Goal: Check status

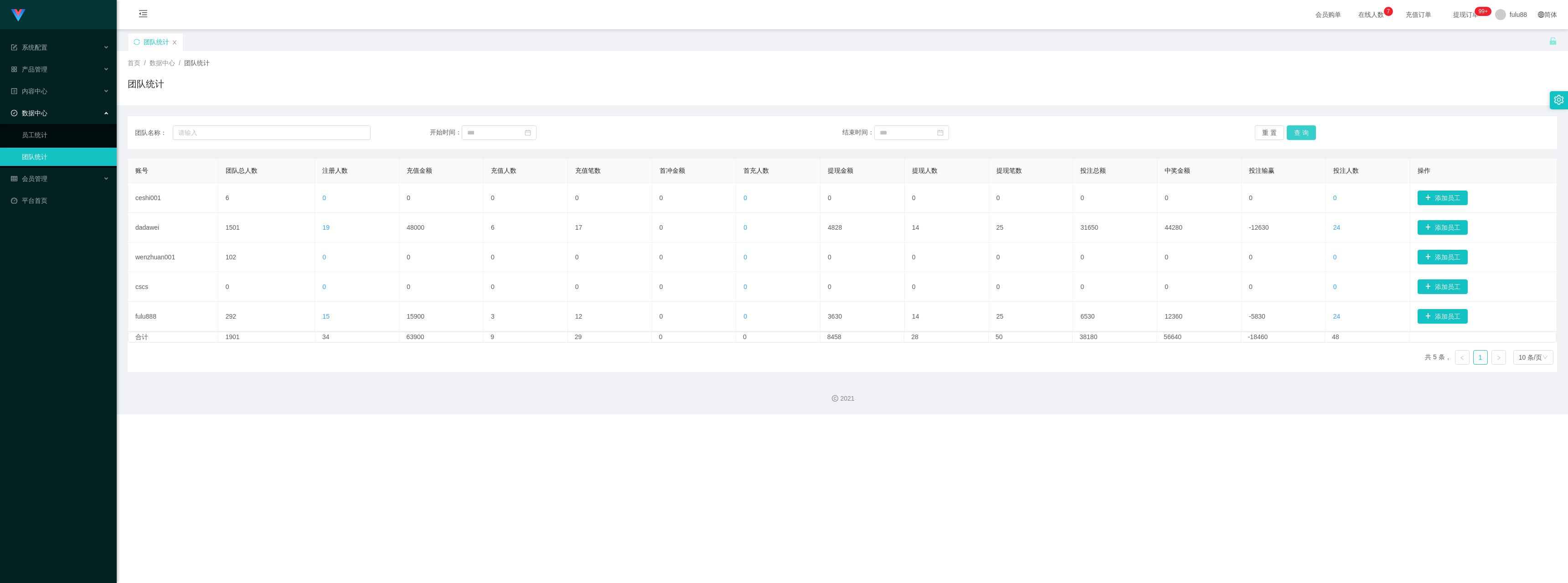
click at [323, 132] on button "查 询" at bounding box center [1301, 133] width 29 height 15
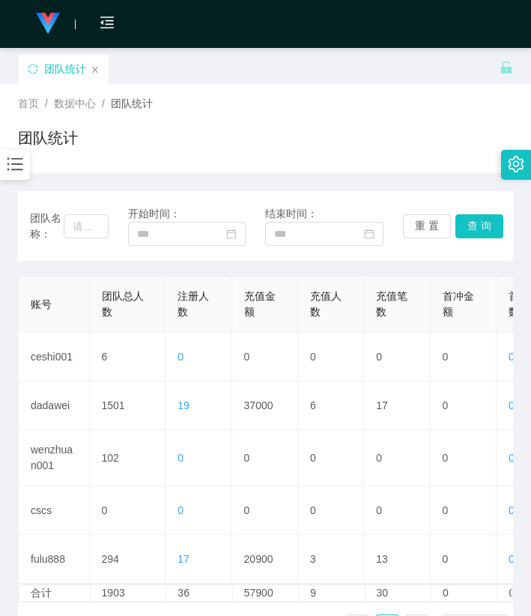
click at [259, 112] on div "首页 / 数据中心 / 团队统计 / 团队统计" at bounding box center [265, 128] width 495 height 65
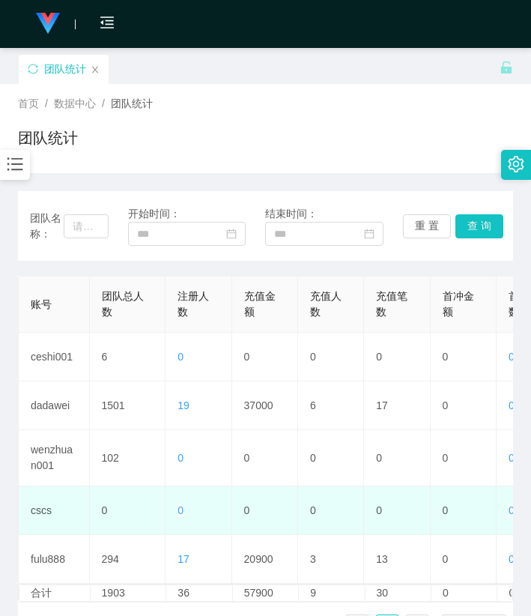
click at [285, 492] on td "0" at bounding box center [265, 510] width 66 height 49
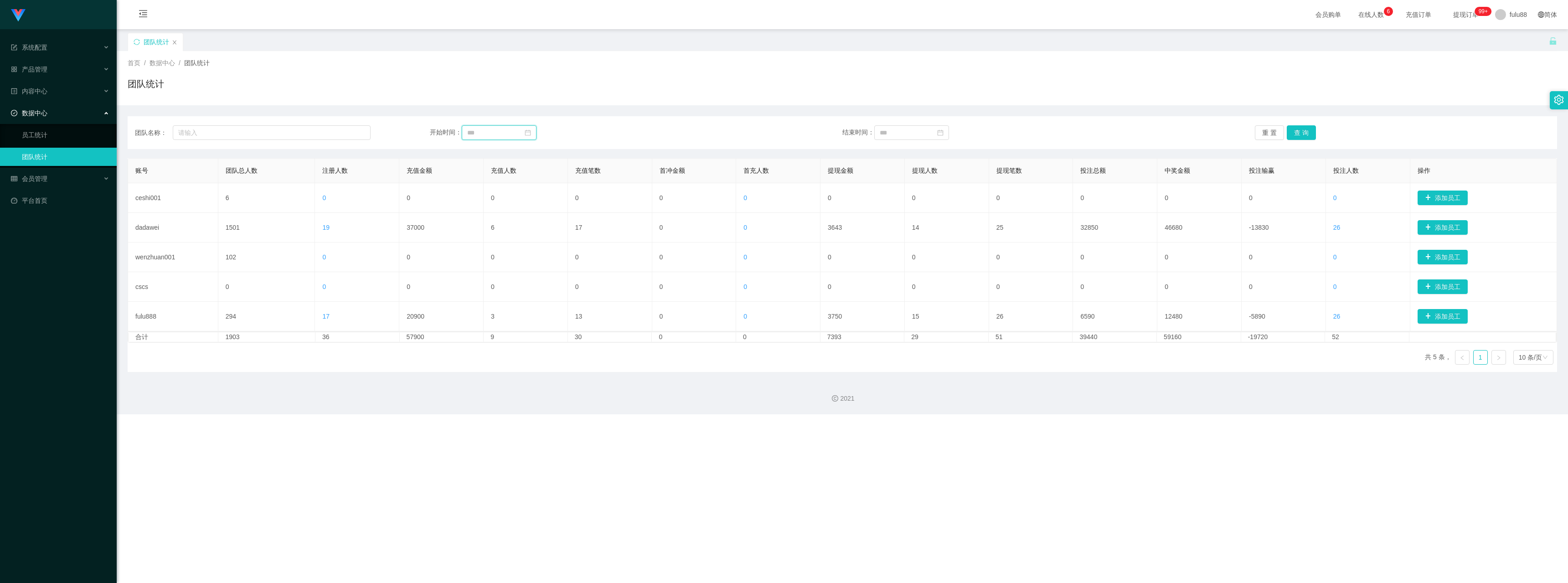
click at [323, 131] on input at bounding box center [499, 133] width 75 height 15
click at [323, 184] on div "1" at bounding box center [541, 183] width 11 height 11
type input "**********"
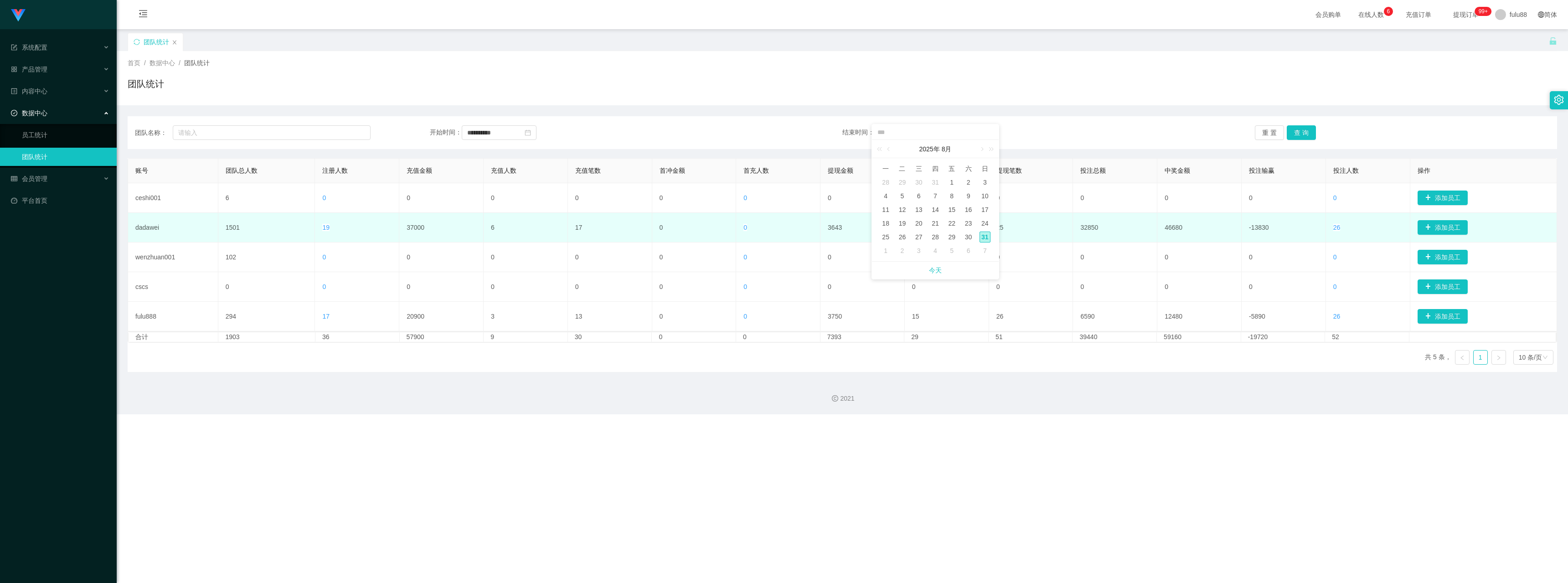
drag, startPoint x: 981, startPoint y: 239, endPoint x: 990, endPoint y: 237, distance: 9.2
click at [323, 239] on div "31" at bounding box center [985, 237] width 11 height 11
type input "**********"
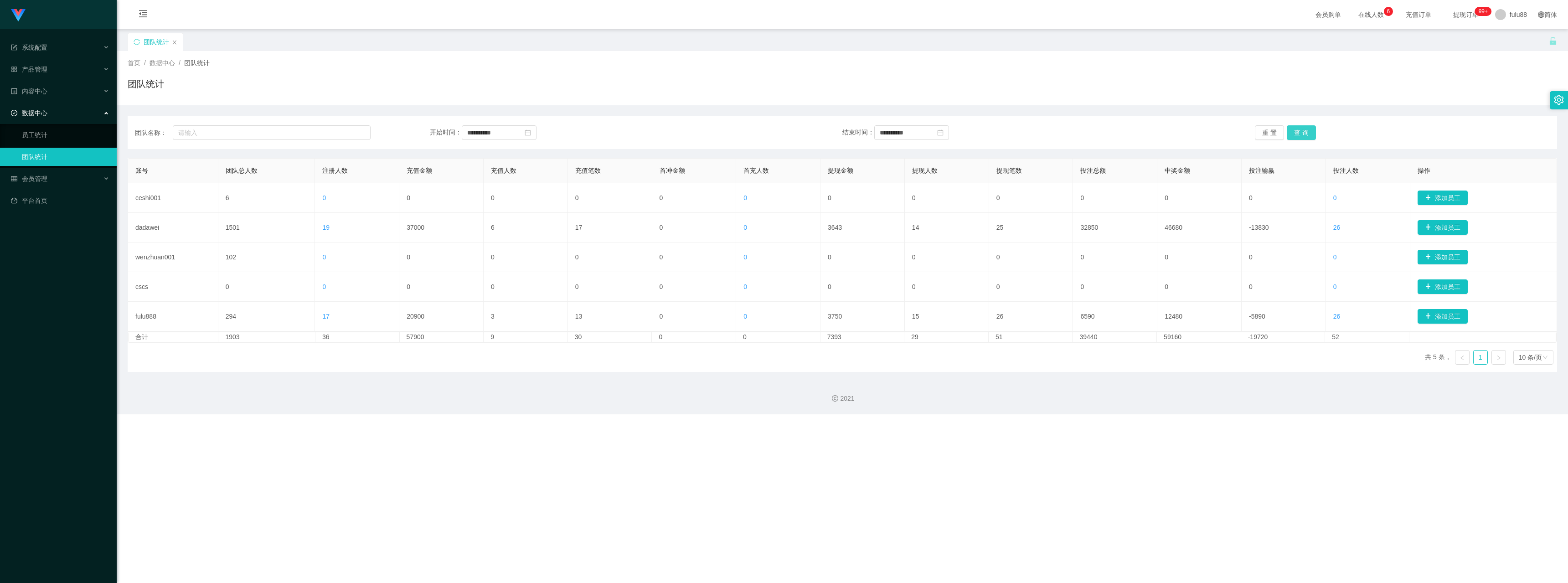
click at [323, 133] on button "查 询" at bounding box center [1301, 133] width 29 height 15
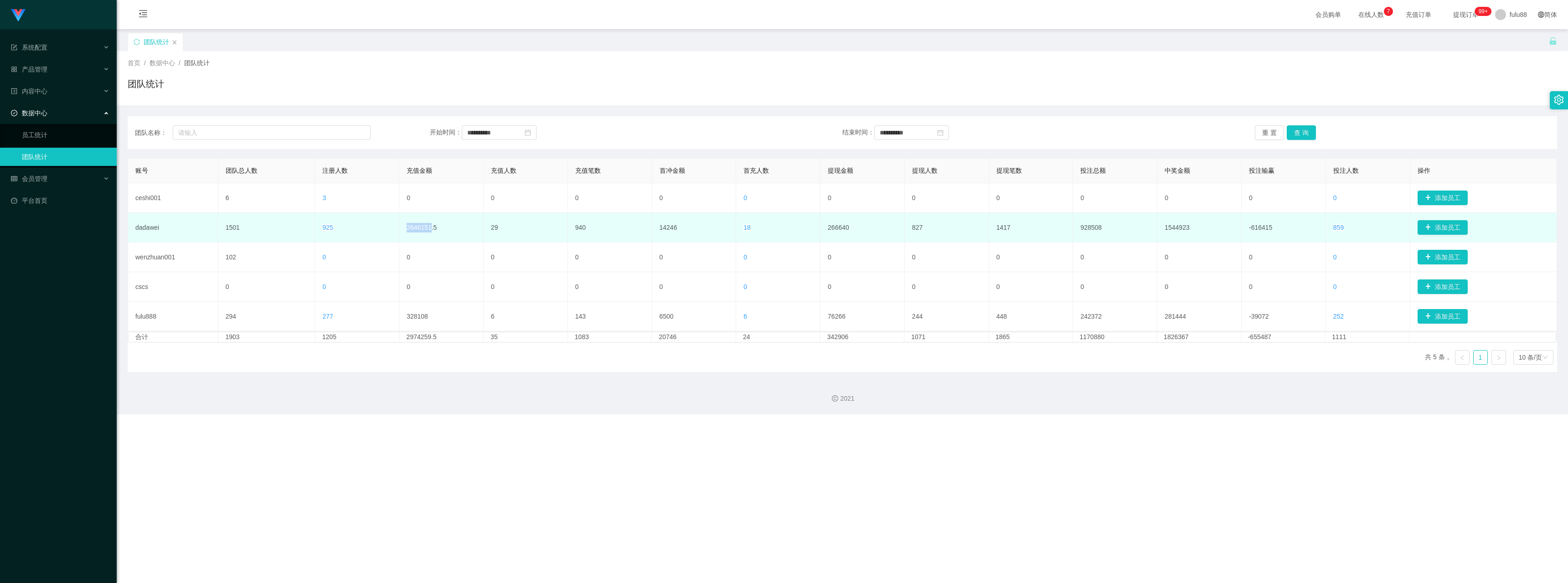
drag, startPoint x: 405, startPoint y: 228, endPoint x: 429, endPoint y: 228, distance: 24.0
click at [323, 228] on td "2646151.5" at bounding box center [441, 228] width 85 height 30
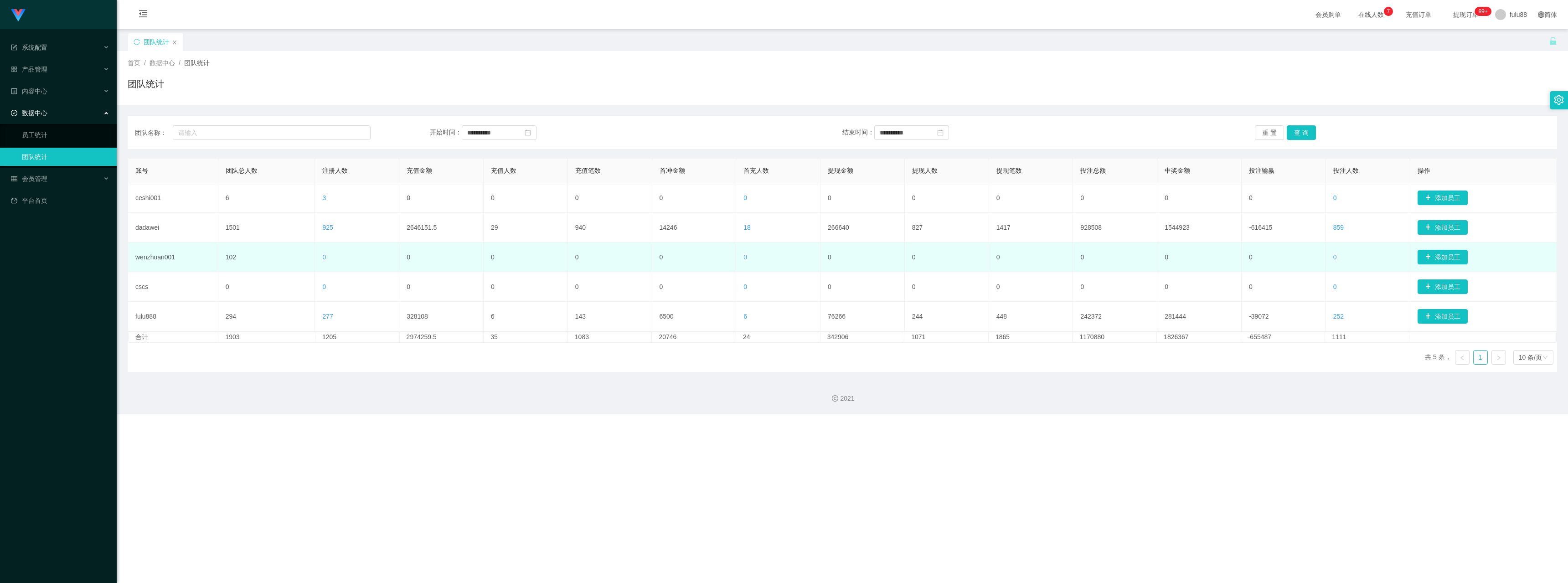
click at [323, 248] on td "0" at bounding box center [441, 257] width 85 height 30
